Goal: Task Accomplishment & Management: Use online tool/utility

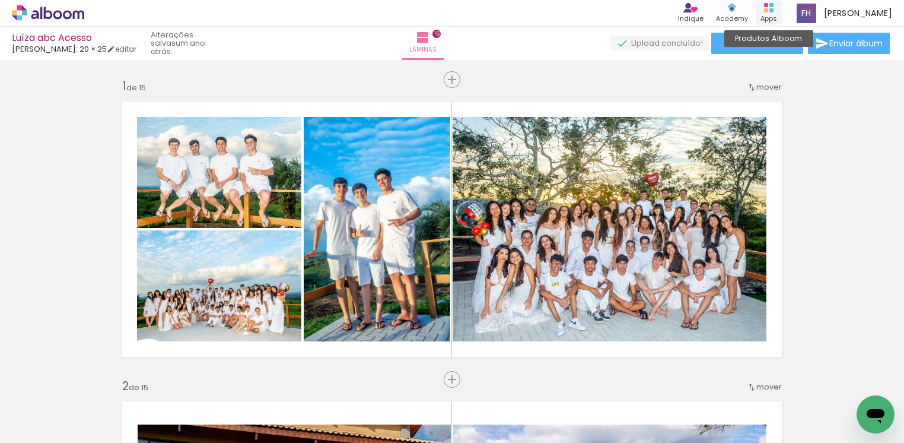
click at [777, 14] on div "Apps" at bounding box center [769, 19] width 17 height 10
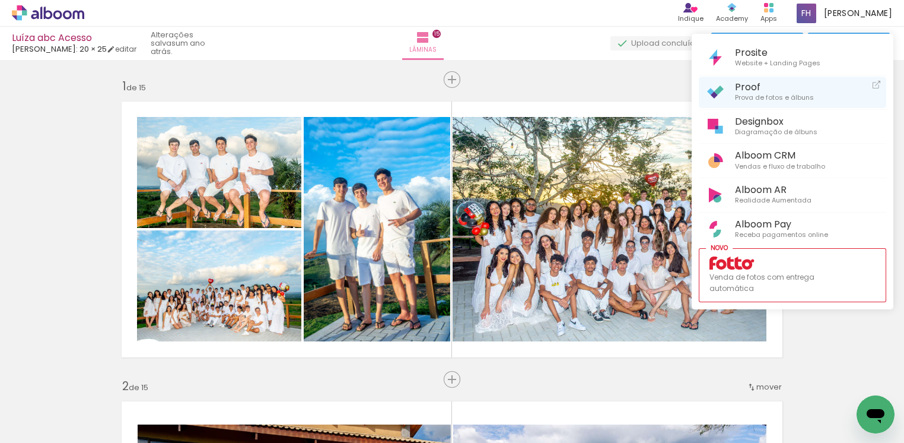
click at [758, 95] on span "Prova de fotos e álbuns" at bounding box center [774, 98] width 79 height 11
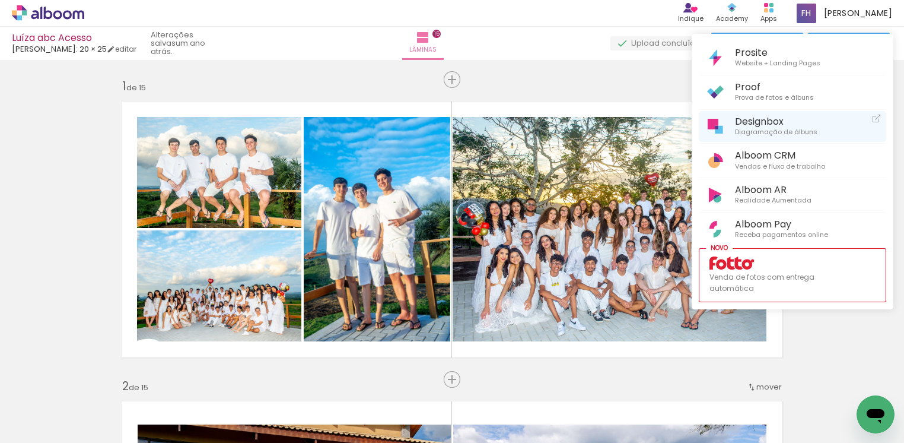
click at [768, 122] on span "Designbox" at bounding box center [776, 121] width 82 height 11
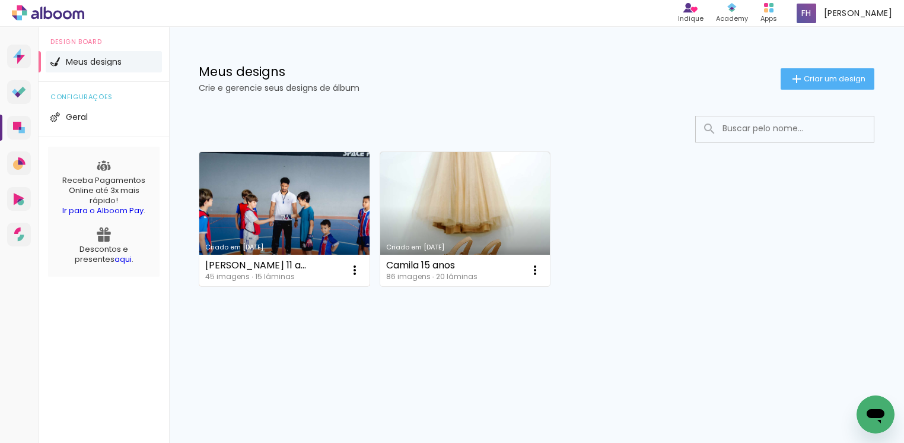
click at [308, 193] on link "Criado em [DATE]" at bounding box center [284, 219] width 170 height 134
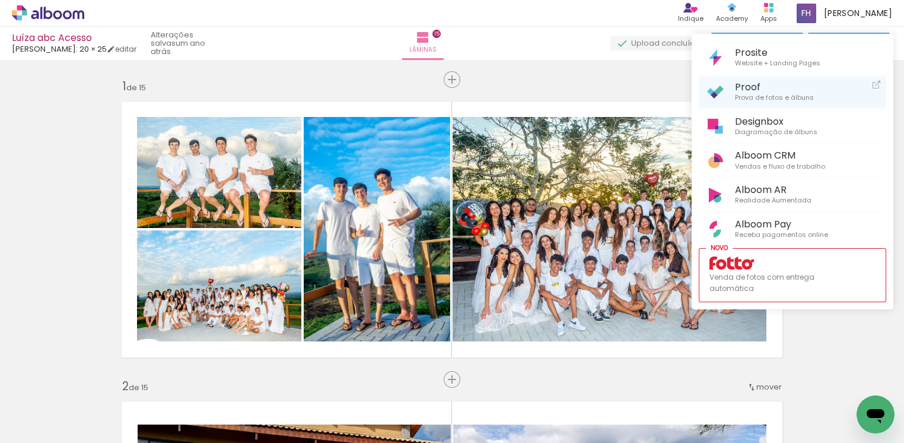
click at [756, 88] on span "Proof" at bounding box center [774, 86] width 79 height 11
click at [753, 89] on span "Proof" at bounding box center [774, 86] width 79 height 11
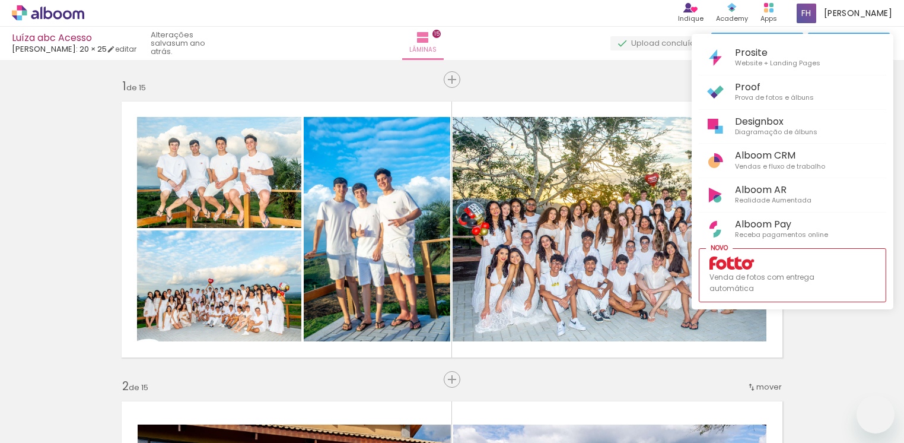
click at [769, 125] on span "Designbox" at bounding box center [776, 121] width 82 height 11
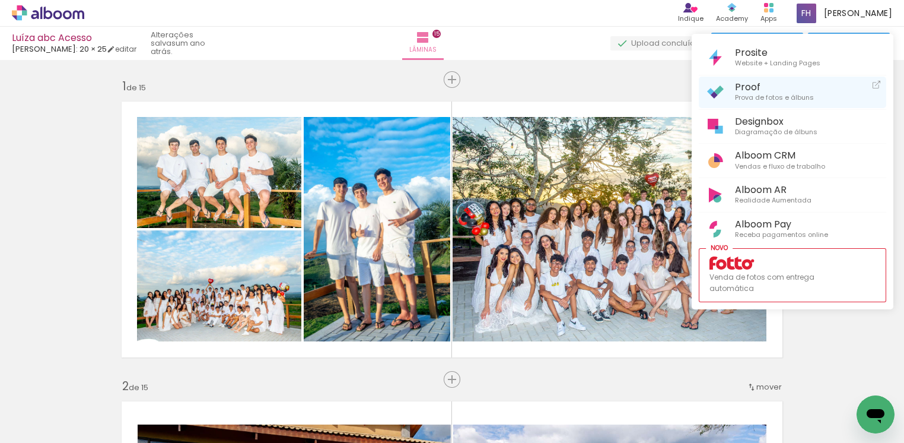
click at [761, 96] on span "Prova de fotos e álbuns" at bounding box center [774, 98] width 79 height 11
click at [752, 91] on span "Proof" at bounding box center [774, 86] width 79 height 11
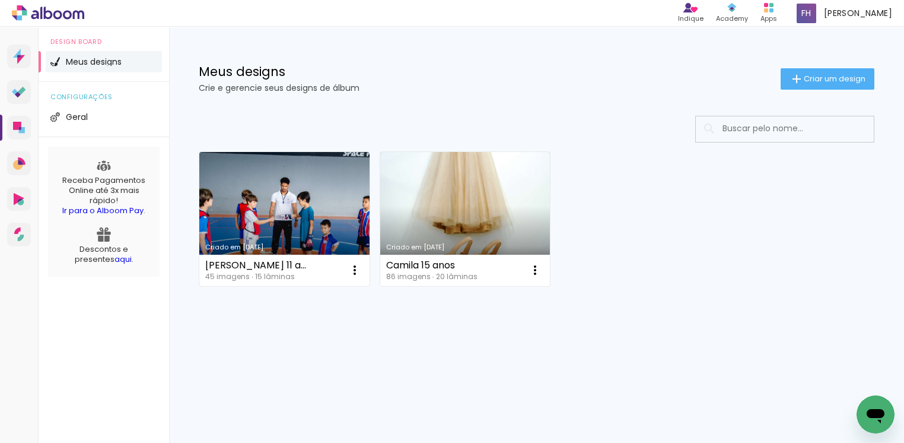
click at [302, 223] on link "Criado em [DATE]" at bounding box center [284, 219] width 170 height 134
